Goal: Information Seeking & Learning: Learn about a topic

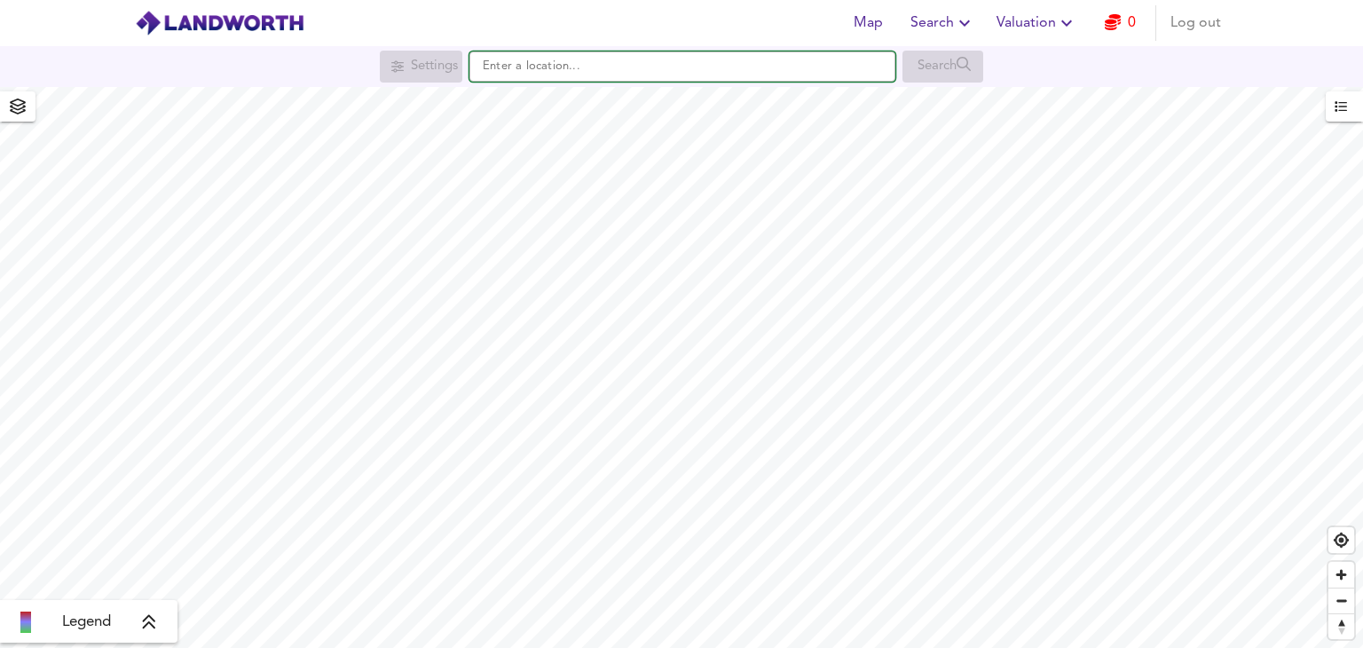
click at [764, 76] on input "text" at bounding box center [683, 66] width 426 height 30
paste input "UB9 6EX"
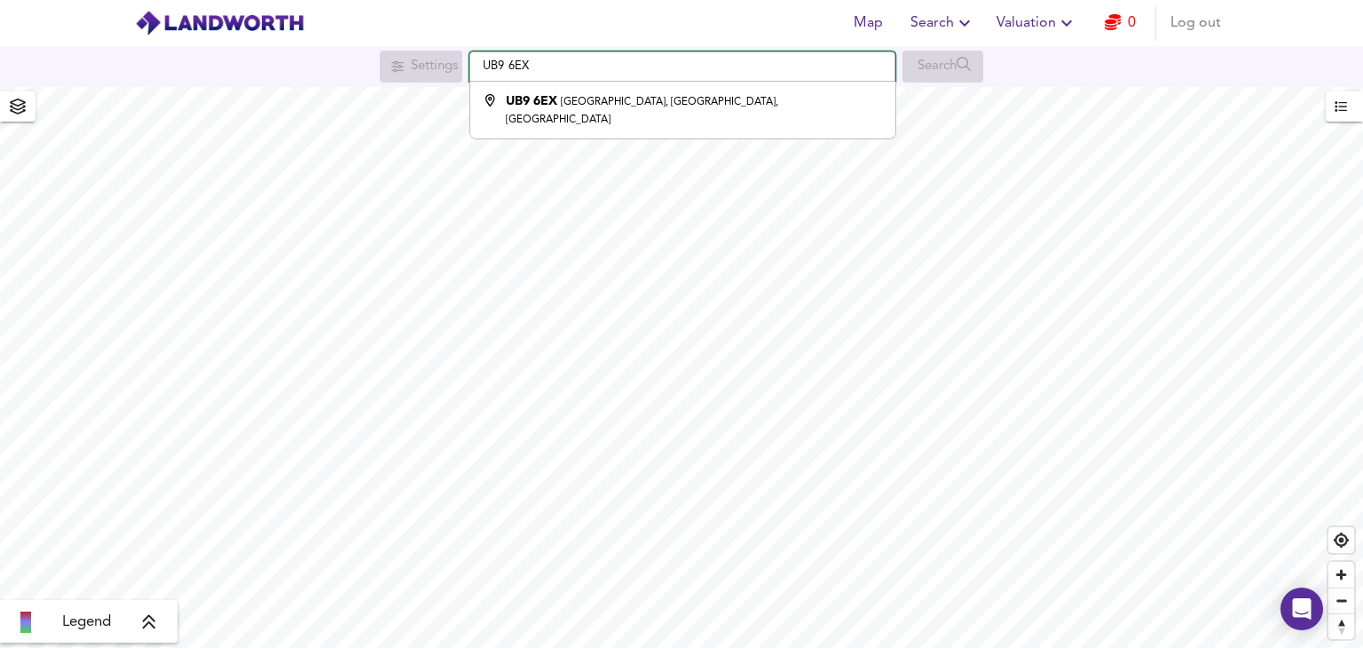
type input "[STREET_ADDRESS]"
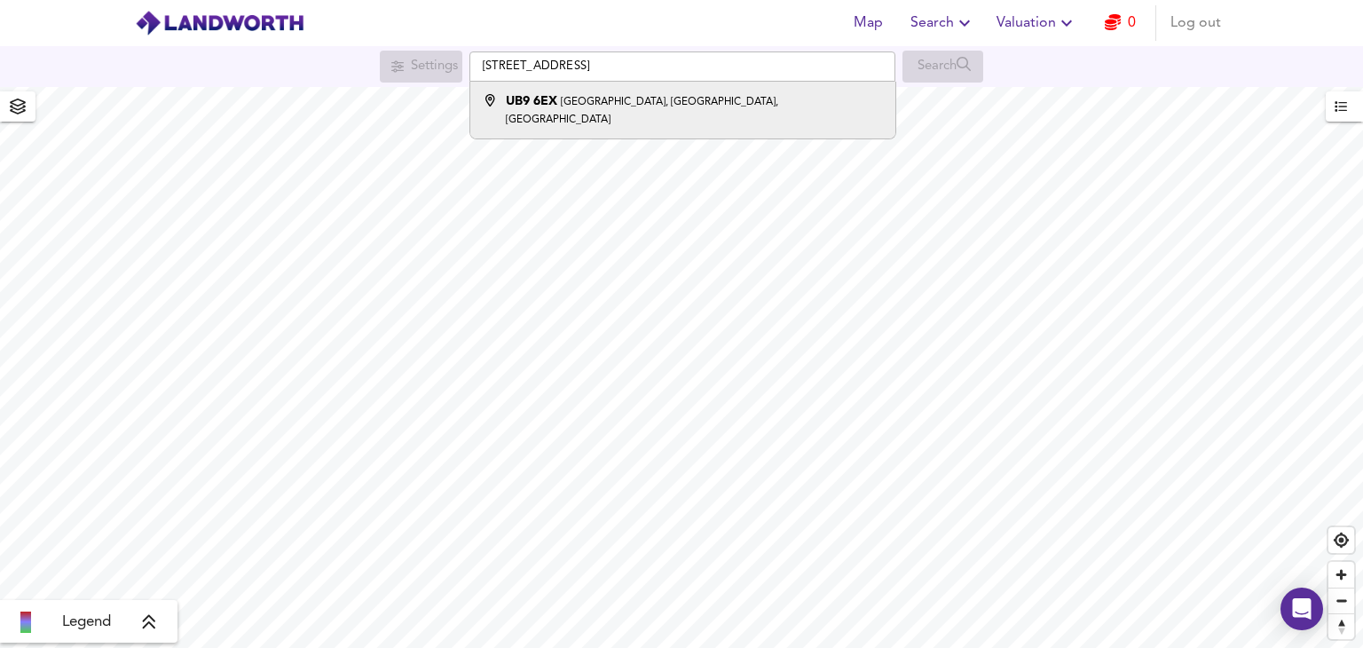
click at [698, 94] on div "[STREET_ADDRESS]" at bounding box center [694, 110] width 376 height 36
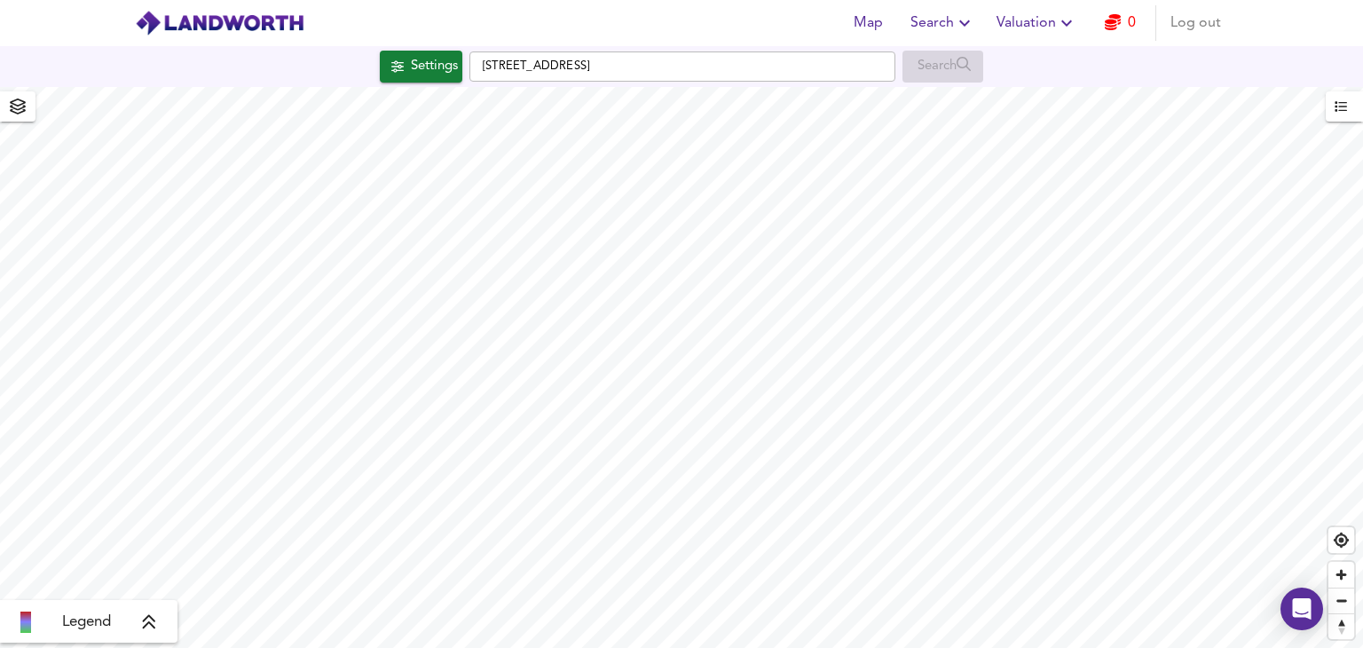
checkbox input "false"
checkbox input "true"
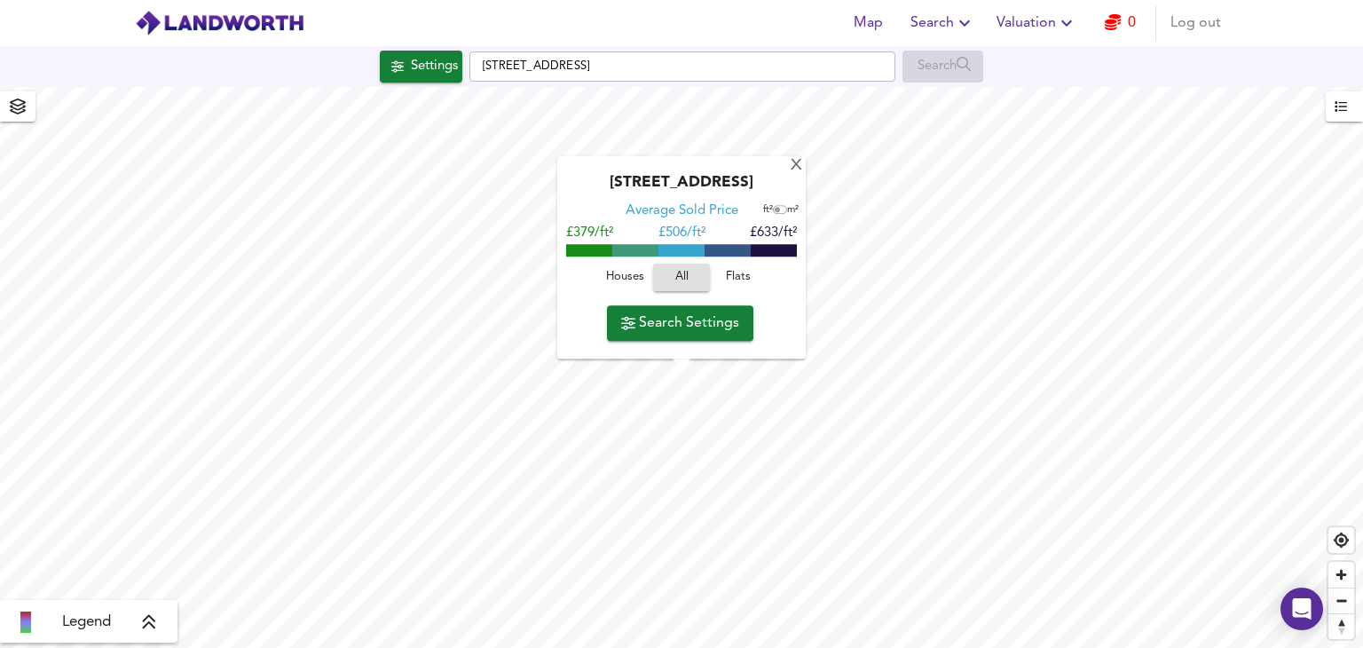
click at [628, 274] on span "Houses" at bounding box center [625, 278] width 48 height 20
